Goal: Task Accomplishment & Management: Manage account settings

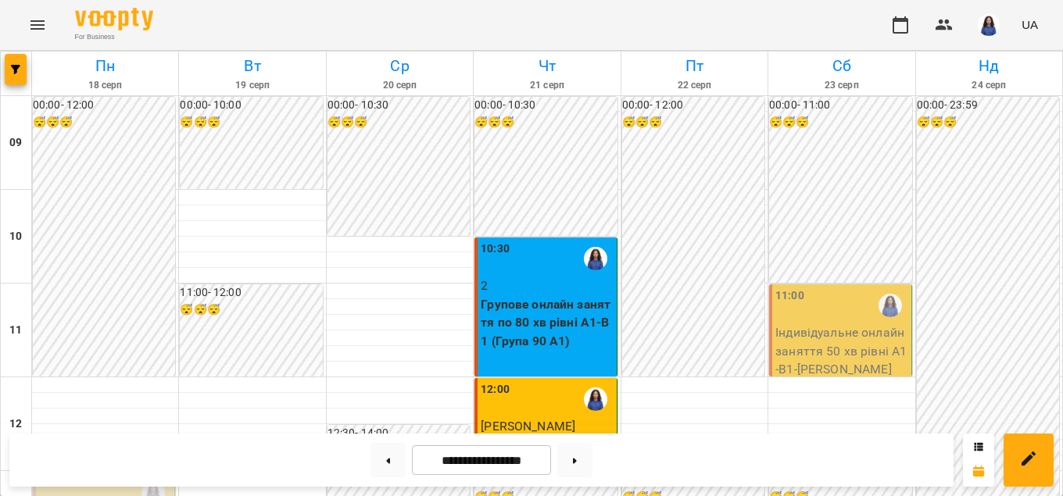
scroll to position [802, 0]
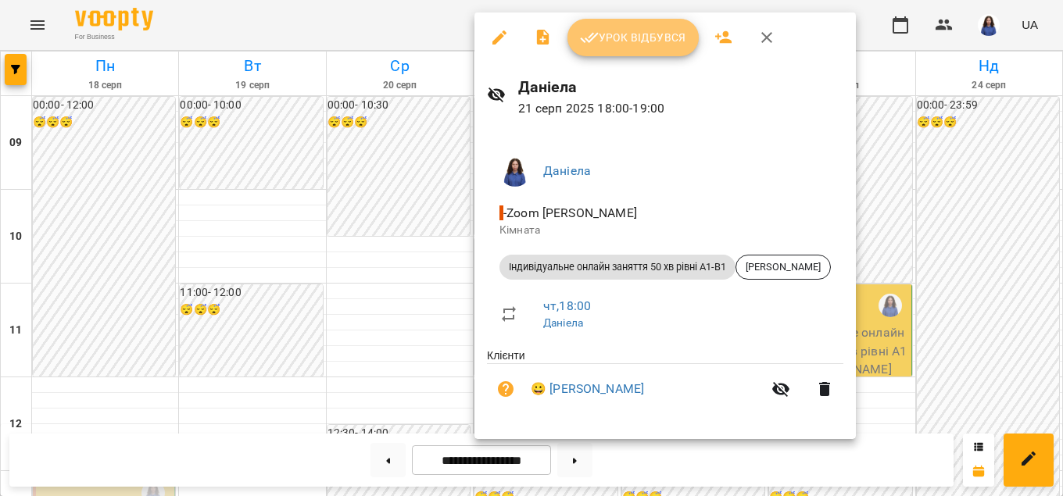
click at [605, 34] on span "Урок відбувся" at bounding box center [633, 37] width 106 height 19
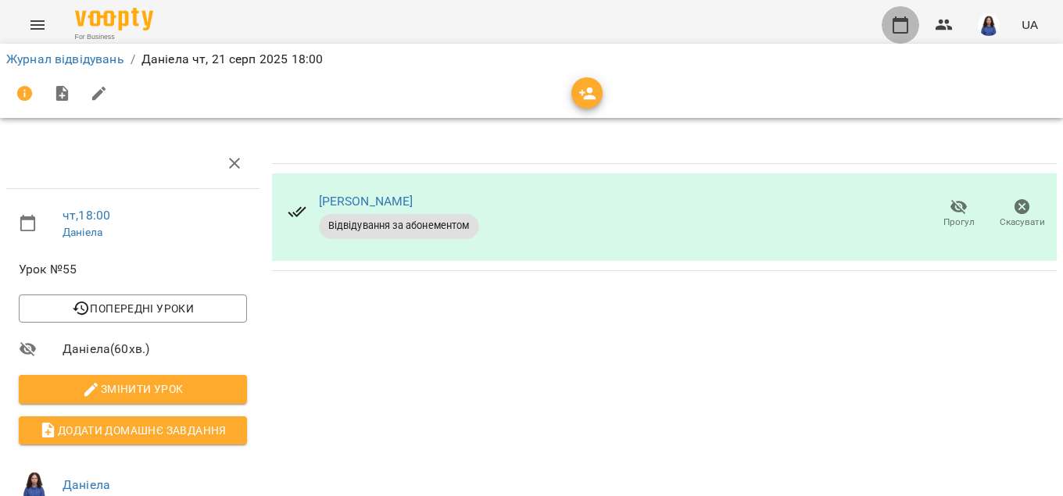
click at [910, 24] on icon "button" at bounding box center [900, 25] width 19 height 19
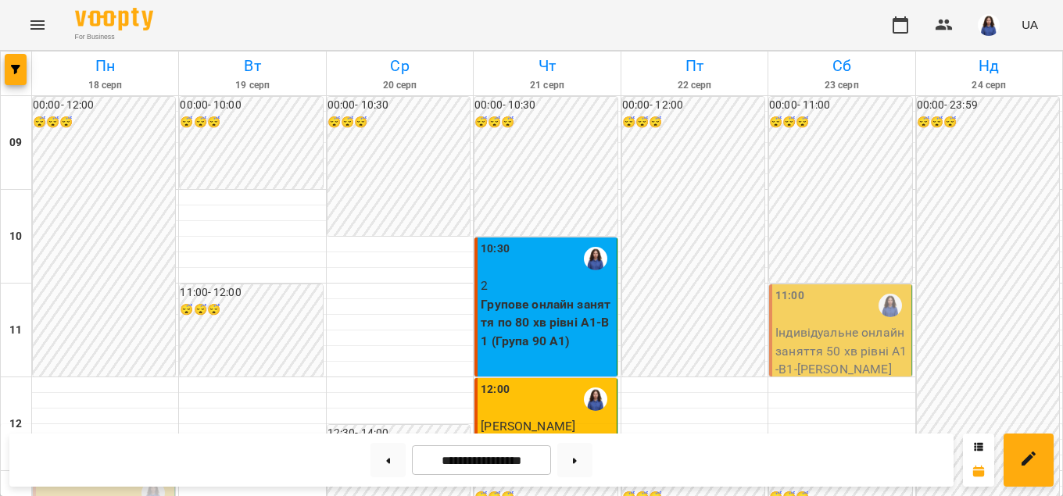
scroll to position [802, 0]
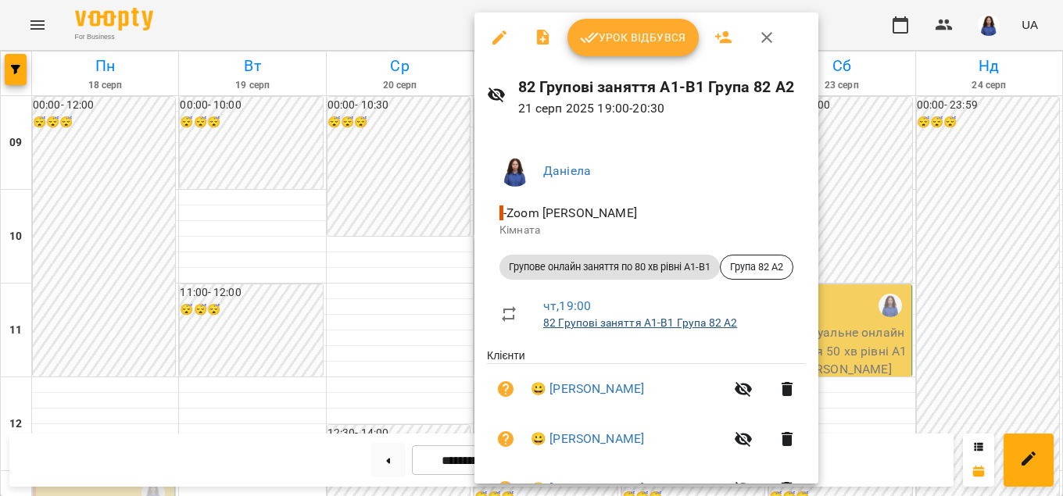
scroll to position [206, 0]
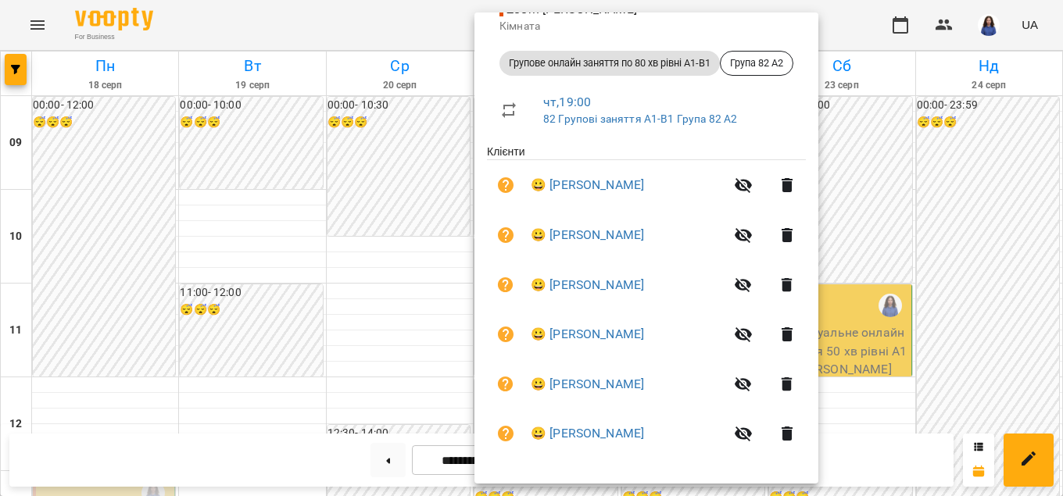
click at [442, 319] on div at bounding box center [531, 248] width 1063 height 496
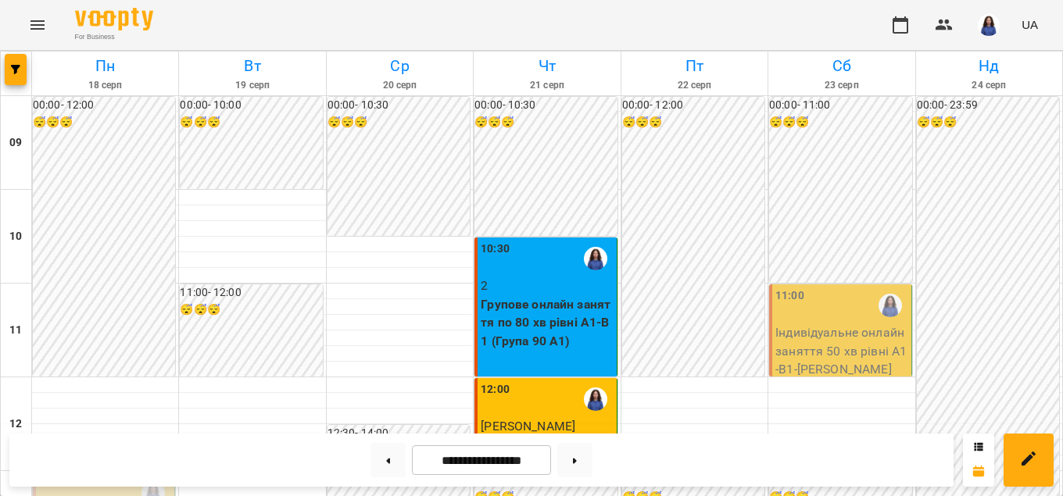
scroll to position [624, 0]
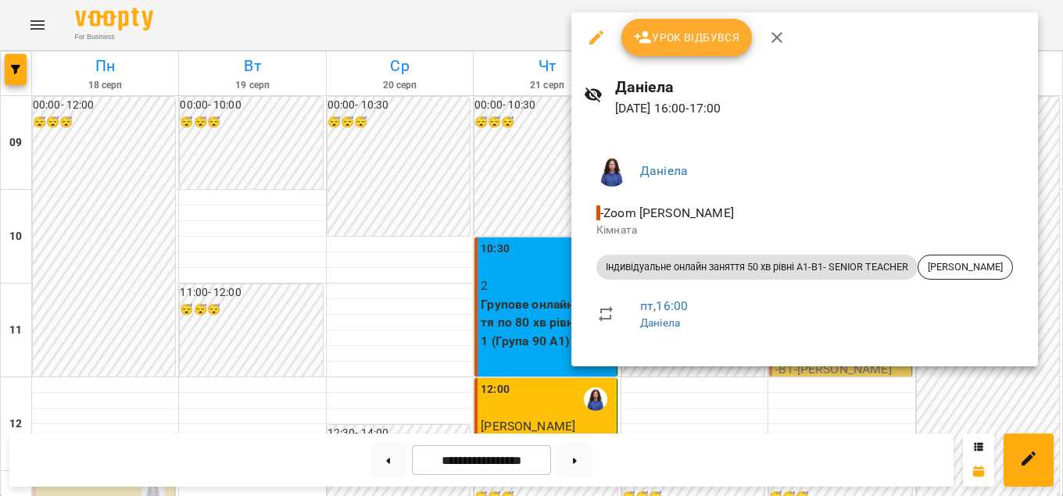
click at [742, 401] on div at bounding box center [531, 248] width 1063 height 496
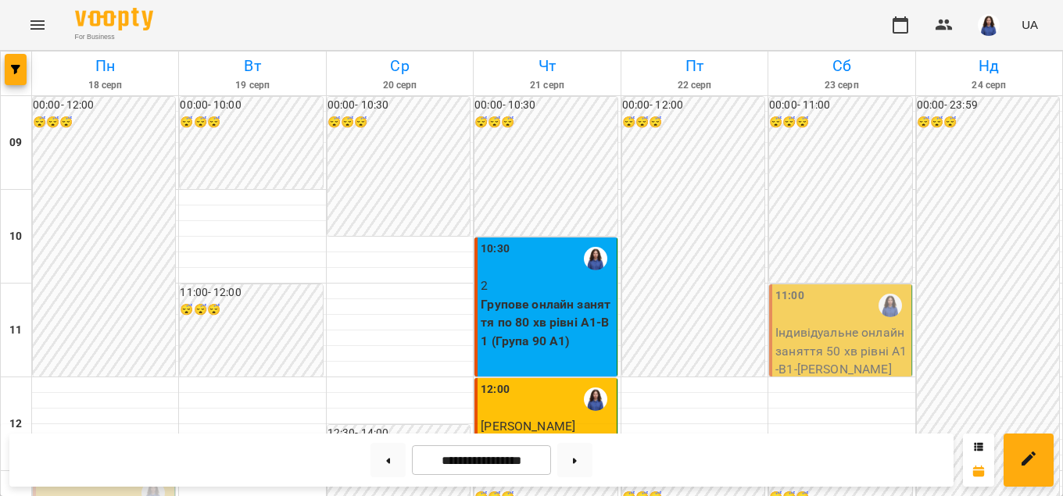
scroll to position [713, 0]
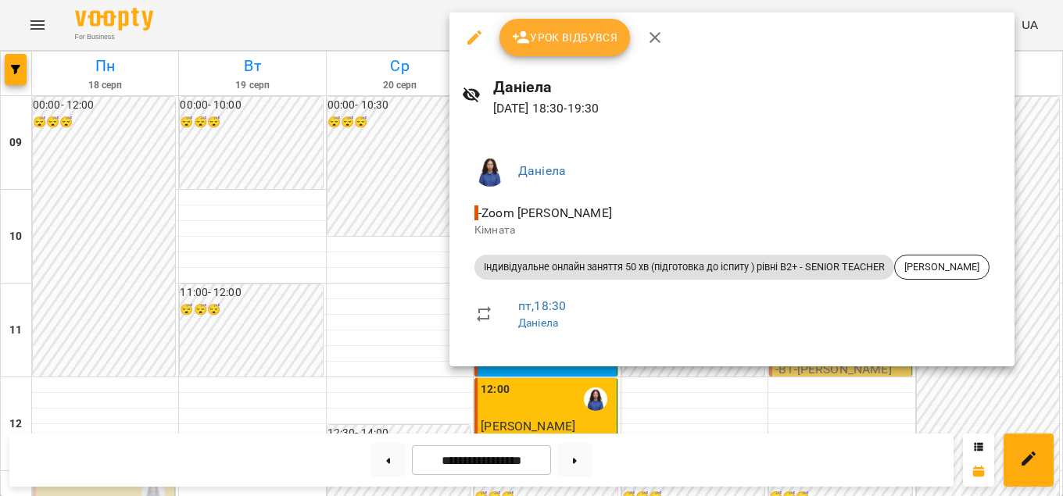
click at [705, 381] on div at bounding box center [531, 248] width 1063 height 496
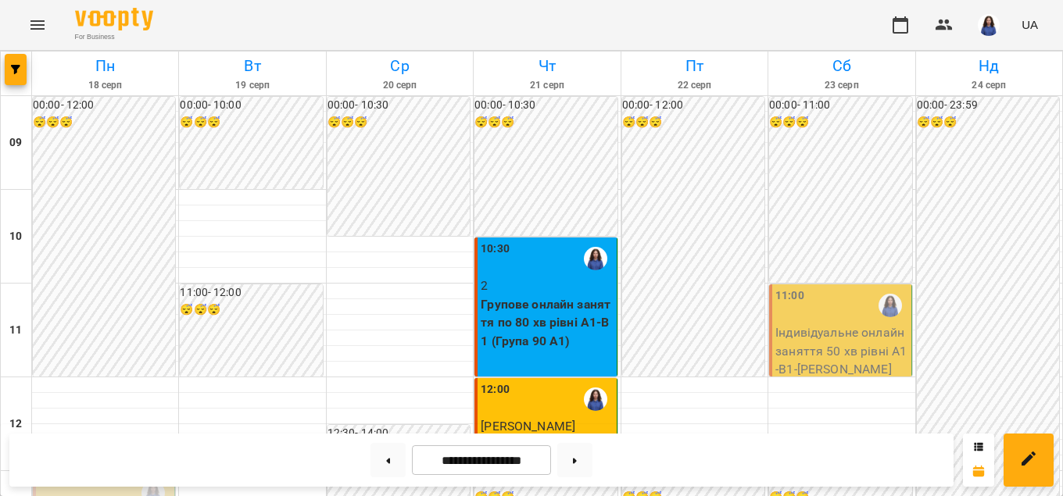
scroll to position [802, 0]
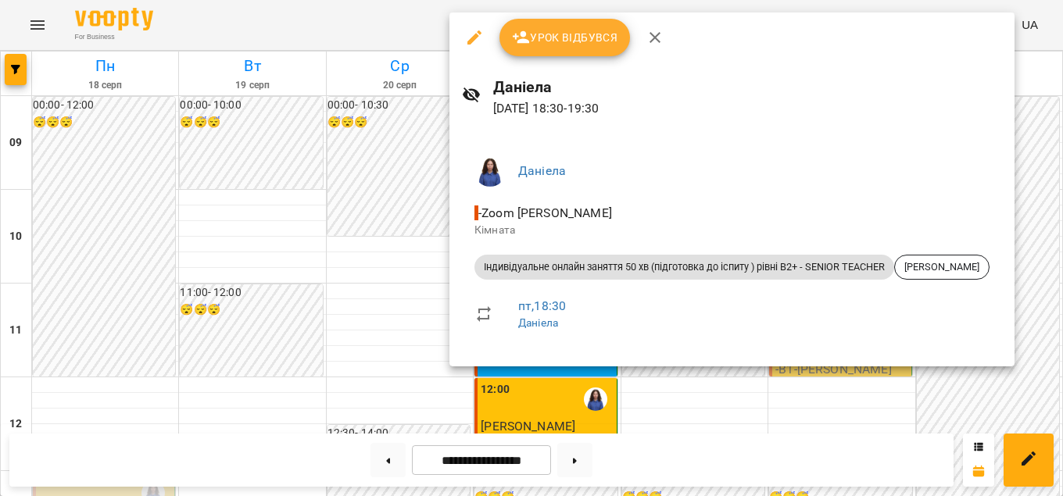
click at [664, 413] on div at bounding box center [531, 248] width 1063 height 496
